Goal: Task Accomplishment & Management: Use online tool/utility

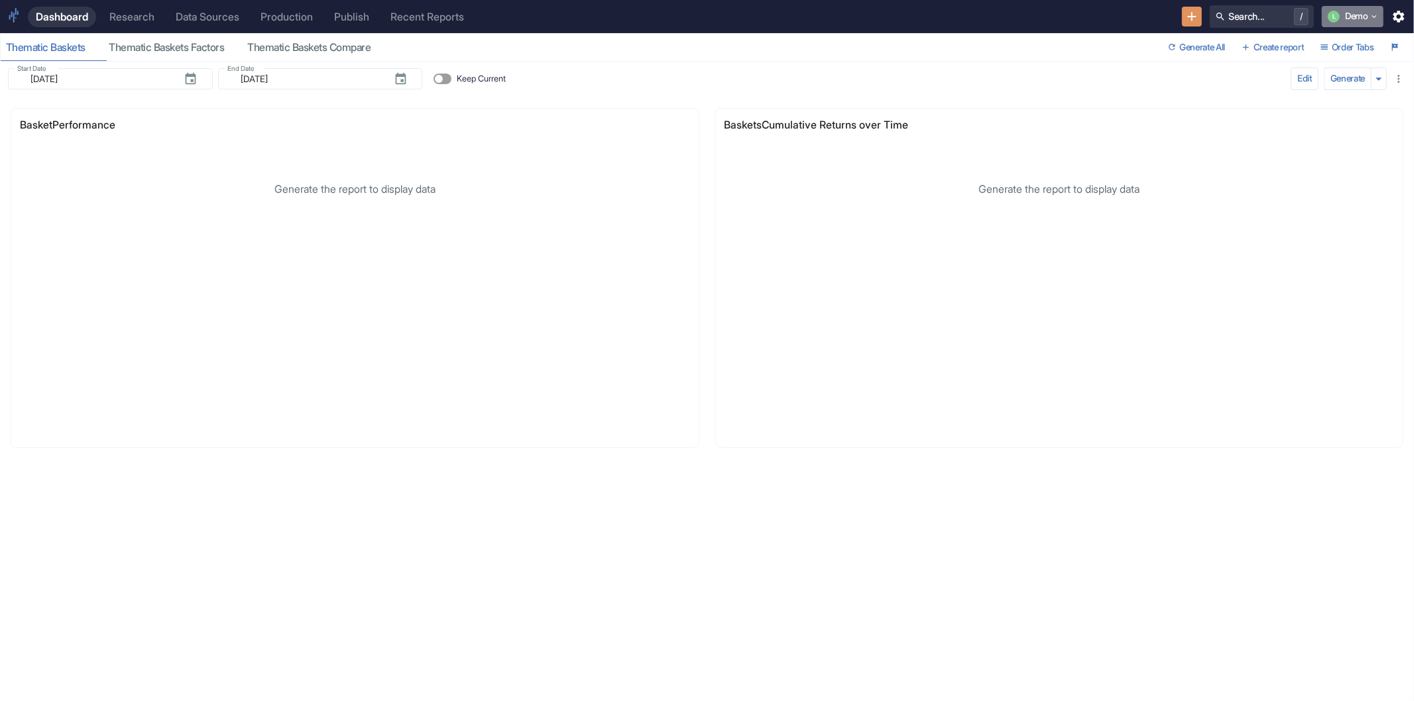
click at [1363, 22] on button "L Demo" at bounding box center [1353, 16] width 62 height 21
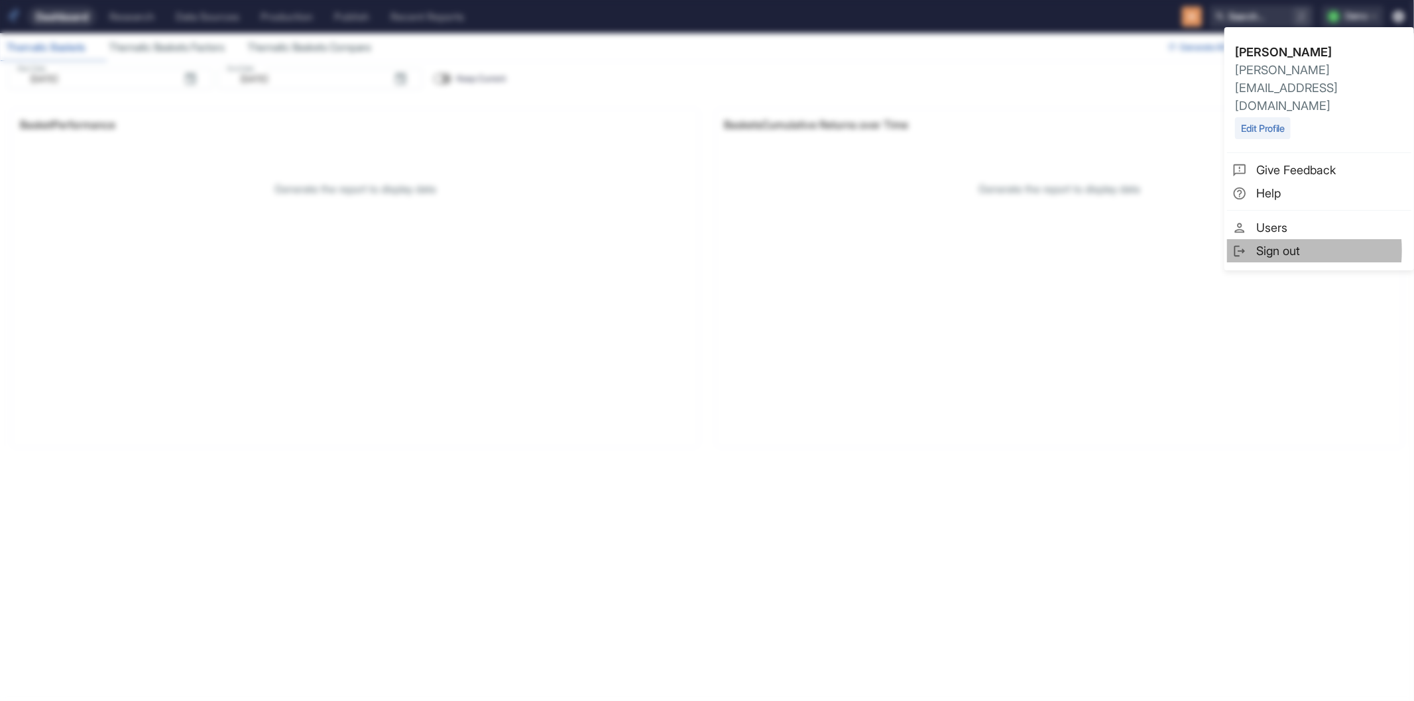
click at [1257, 242] on span "Sign out" at bounding box center [1331, 251] width 150 height 18
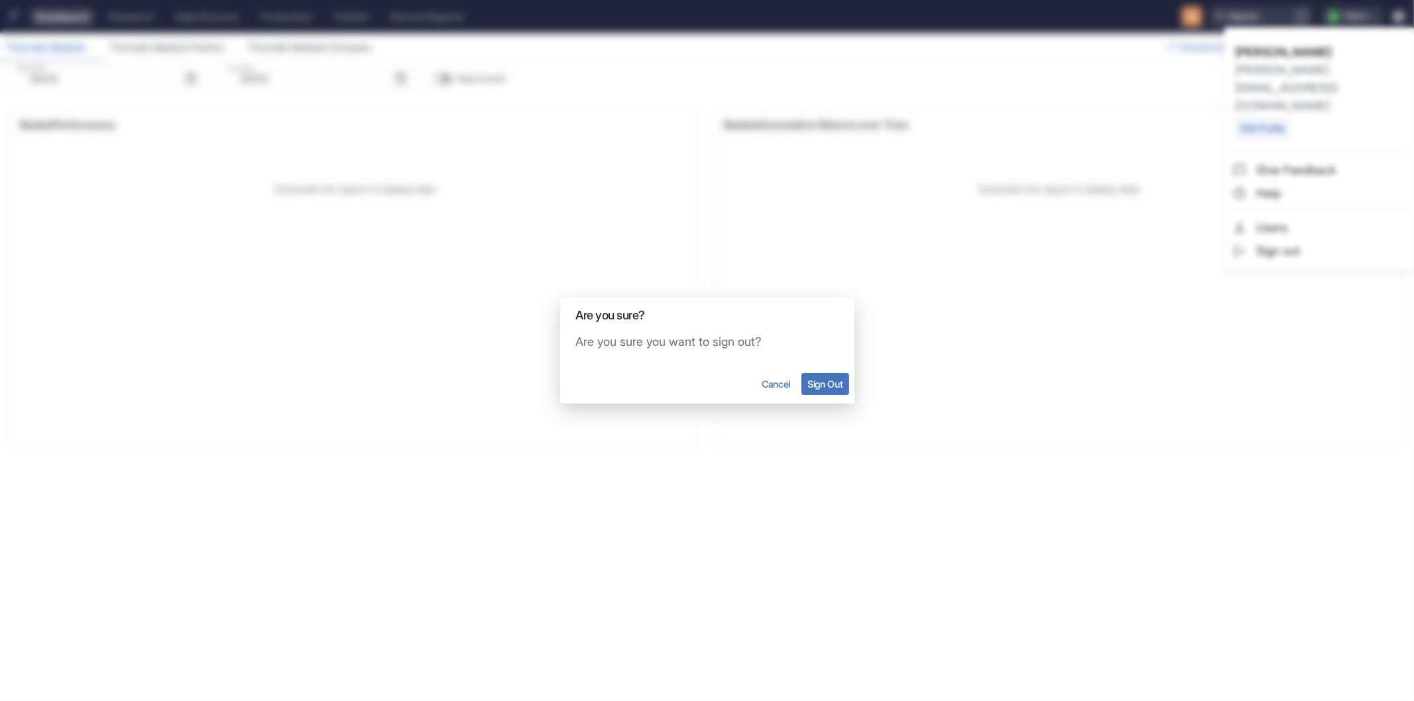
click at [846, 387] on button "Sign Out" at bounding box center [824, 384] width 47 height 22
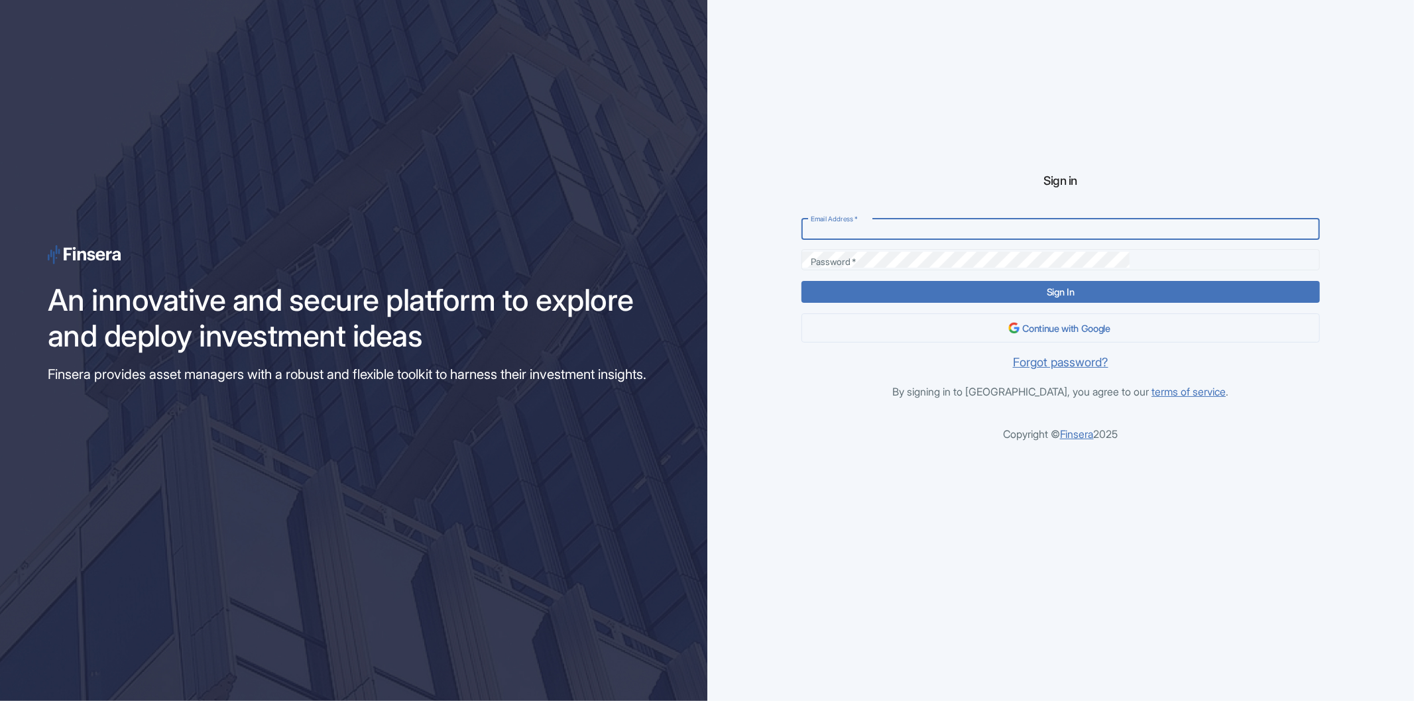
click at [891, 363] on div "Sign in Email Address   * Email Address   * Password   * Password   * Sign In C…" at bounding box center [1061, 350] width 614 height 449
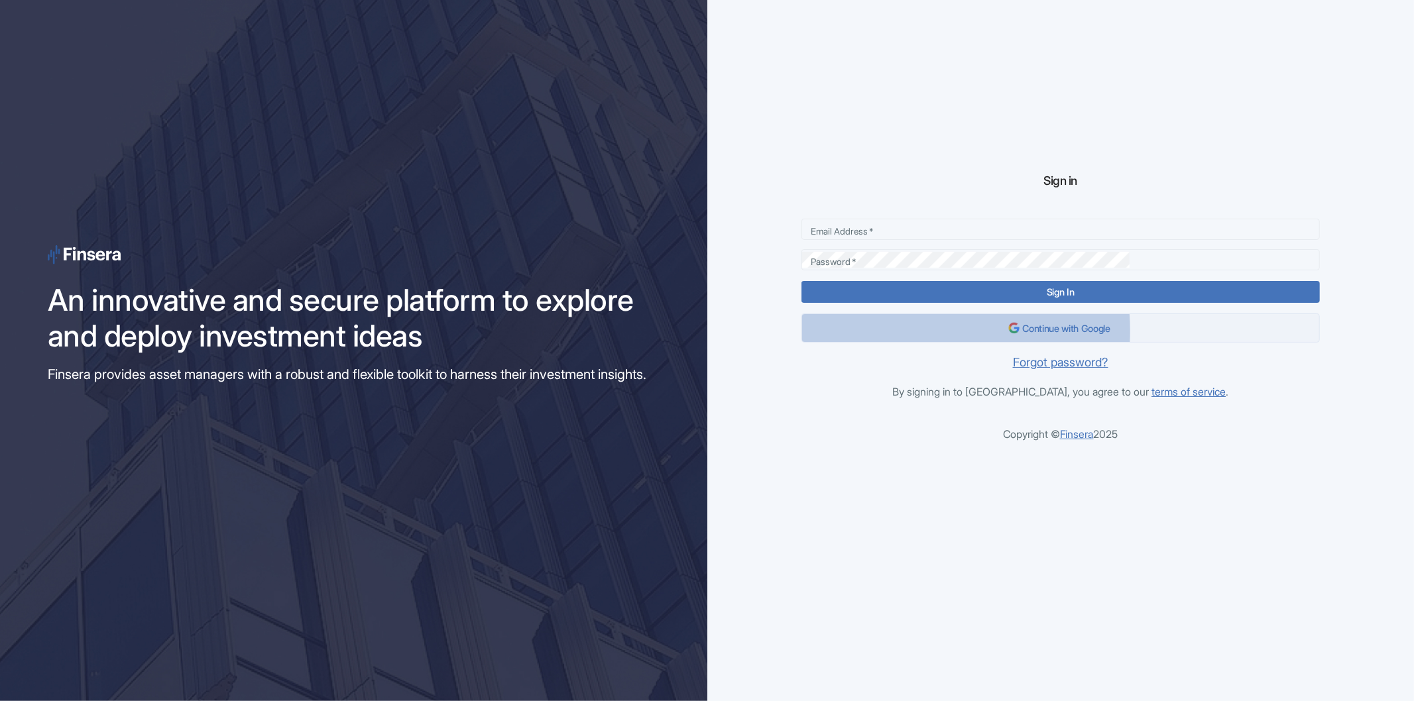
click at [996, 331] on button "Continue with Google" at bounding box center [1060, 328] width 518 height 29
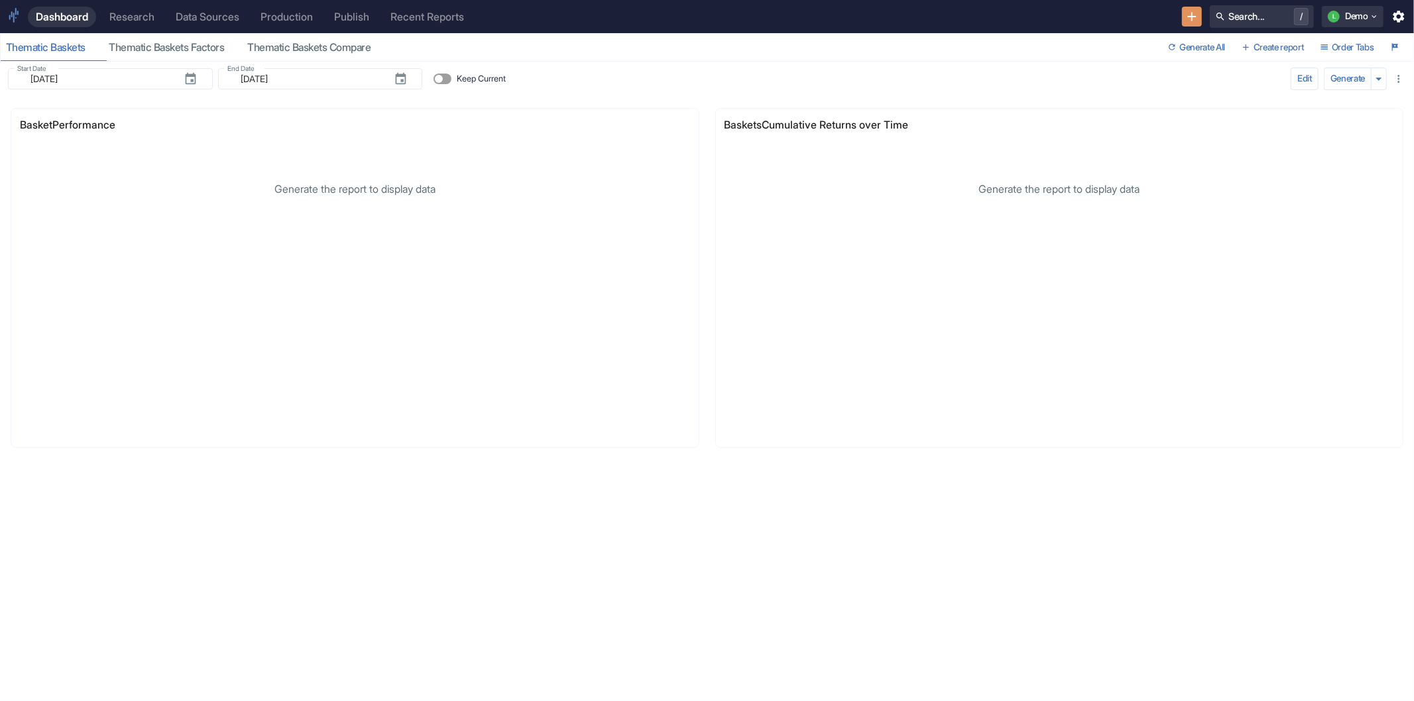
click at [133, 17] on div "Research" at bounding box center [131, 17] width 45 height 13
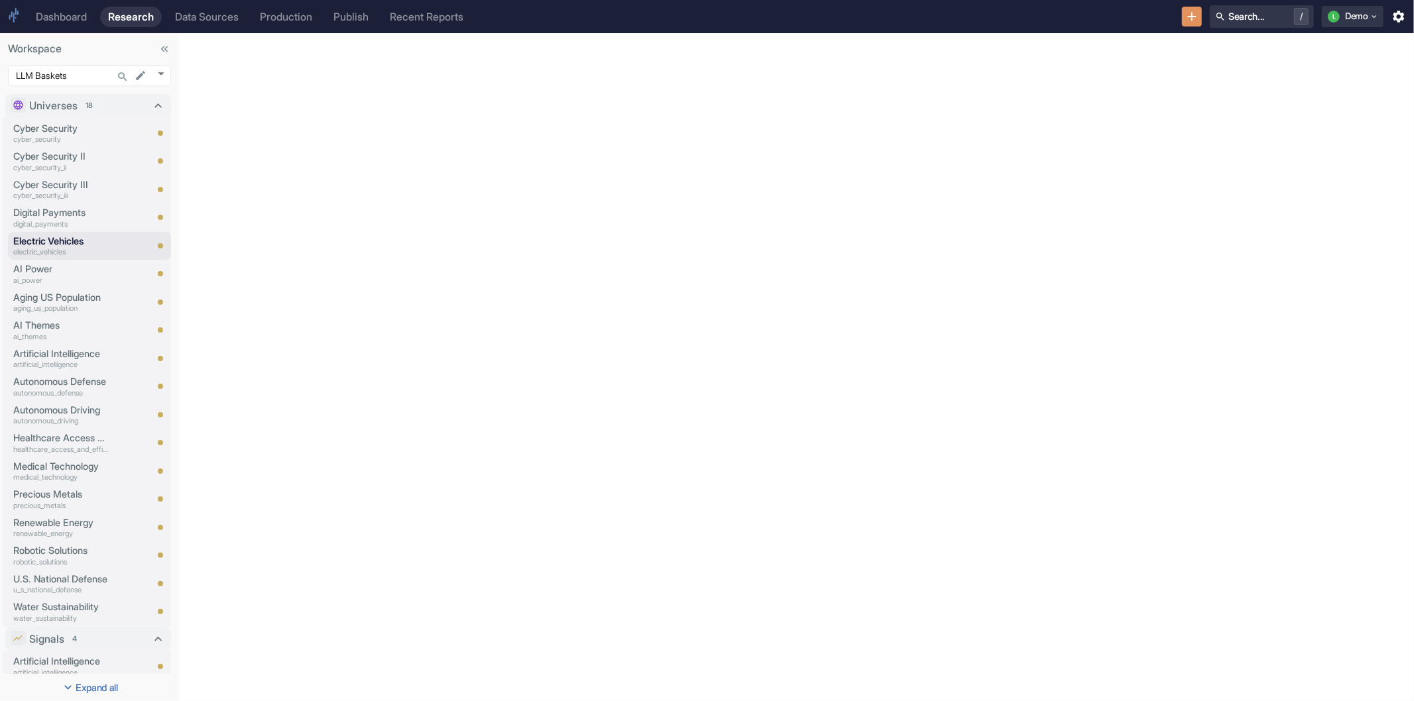
click at [68, 21] on div "Dashboard" at bounding box center [61, 17] width 51 height 13
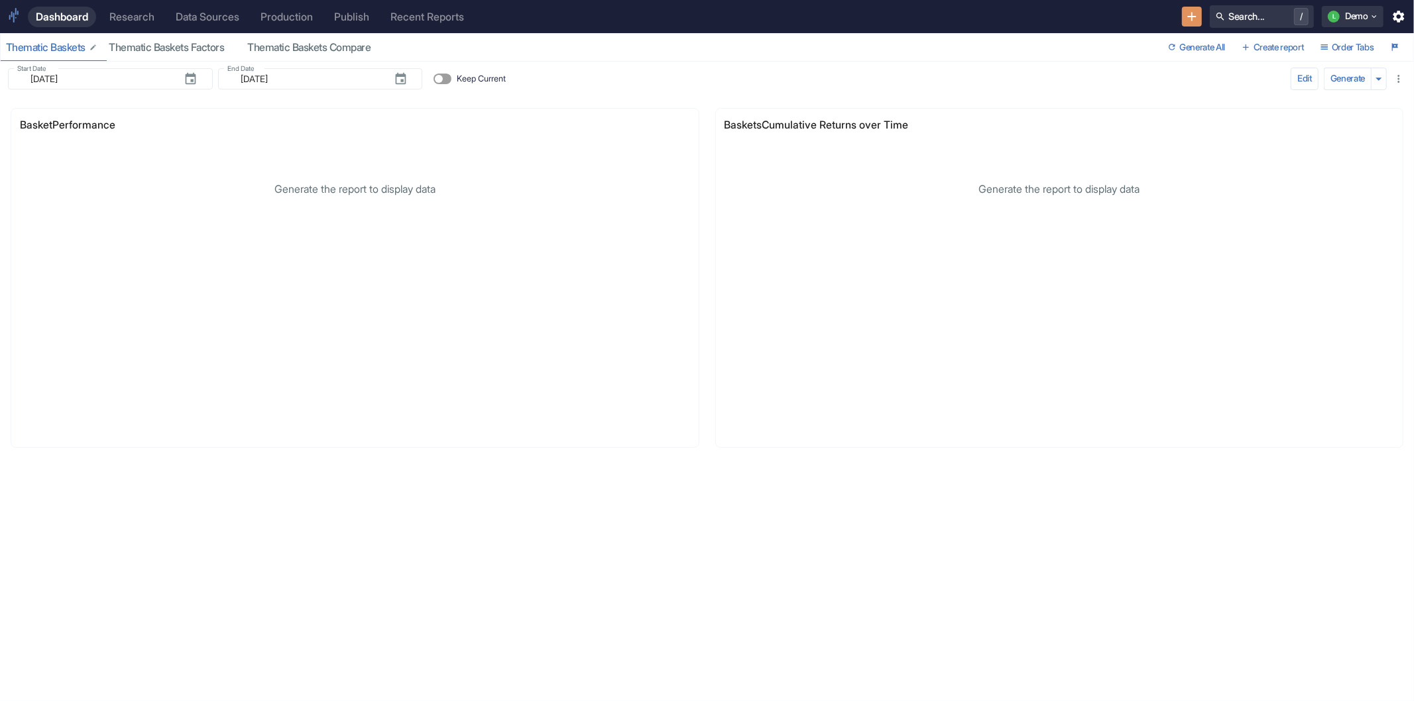
click at [61, 50] on div "Thematic Baskets" at bounding box center [52, 47] width 92 height 13
click at [1183, 45] on button "Generate All" at bounding box center [1197, 47] width 68 height 21
